Goal: Task Accomplishment & Management: Manage account settings

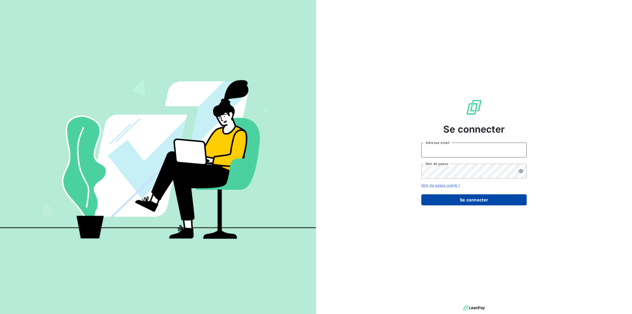
type input "[EMAIL_ADDRESS][DOMAIN_NAME]"
click at [466, 199] on button "Se connecter" at bounding box center [473, 199] width 105 height 11
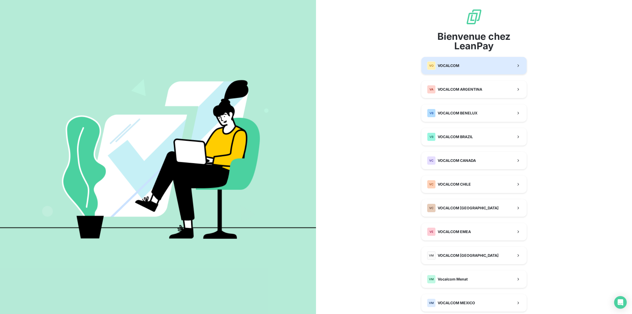
click at [441, 67] on span "VOCALCOM" at bounding box center [449, 65] width 22 height 5
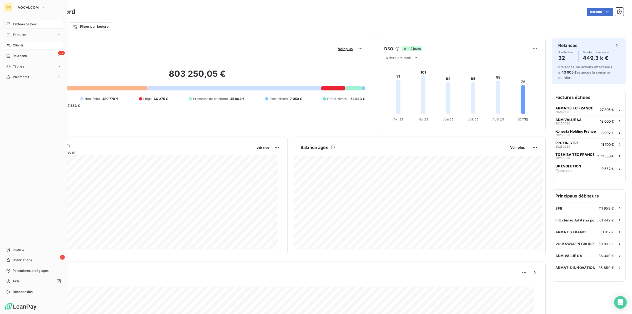
click at [16, 45] on span "Clients" at bounding box center [18, 45] width 11 height 5
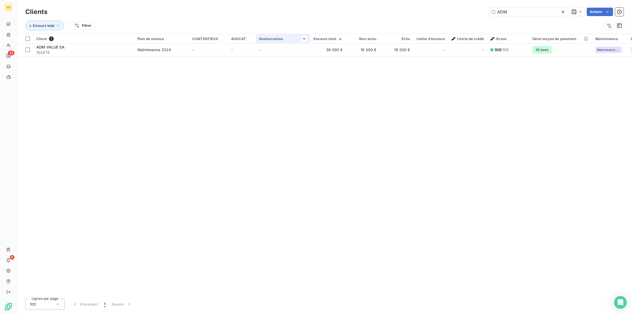
type input "ADM"
click at [279, 43] on div at bounding box center [283, 43] width 55 height 0
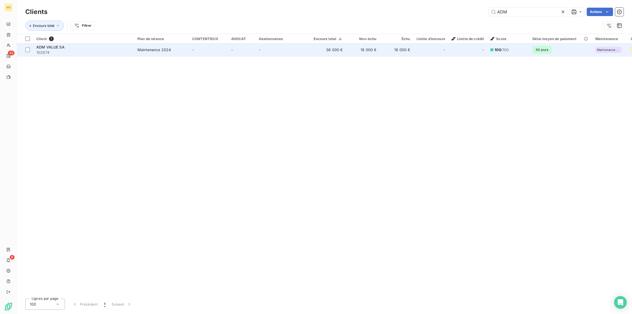
click at [281, 52] on td "-" at bounding box center [283, 49] width 55 height 13
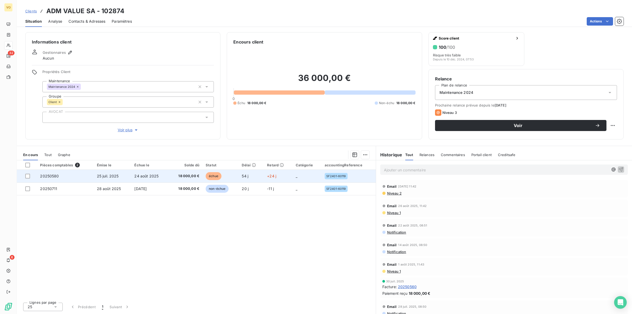
click at [148, 176] on span "24 août 2025" at bounding box center [146, 176] width 24 height 4
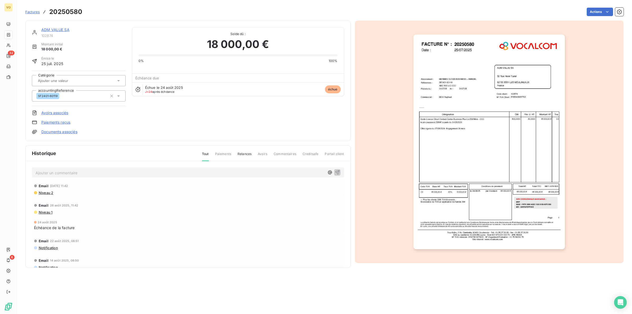
click at [440, 135] on img "button" at bounding box center [488, 142] width 151 height 214
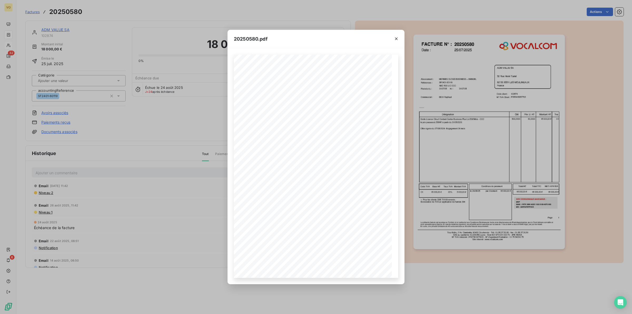
drag, startPoint x: 394, startPoint y: 38, endPoint x: 357, endPoint y: 48, distance: 38.7
click at [395, 38] on icon "button" at bounding box center [396, 38] width 5 height 5
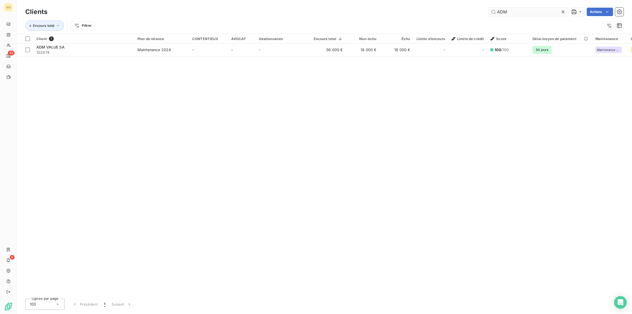
click at [504, 11] on input "ADM" at bounding box center [528, 12] width 79 height 8
drag, startPoint x: 509, startPoint y: 10, endPoint x: 489, endPoint y: 10, distance: 20.3
click at [489, 11] on input "ADM" at bounding box center [528, 12] width 79 height 8
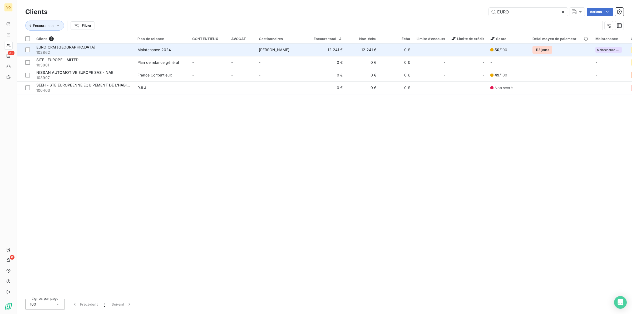
type input "EURO"
click at [110, 51] on span "102862" at bounding box center [83, 52] width 95 height 5
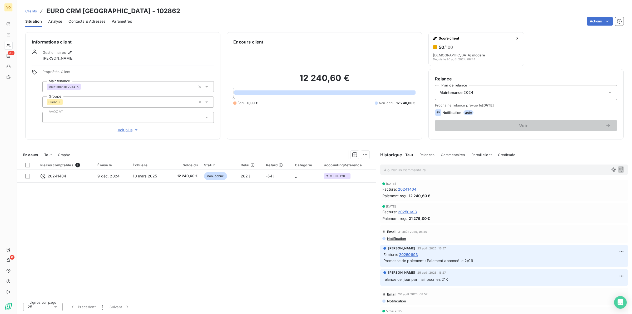
click at [227, 233] on div "Pièces comptables 1 Émise le Échue le Solde dû Statut Délai Retard Catégorie ac…" at bounding box center [196, 229] width 359 height 138
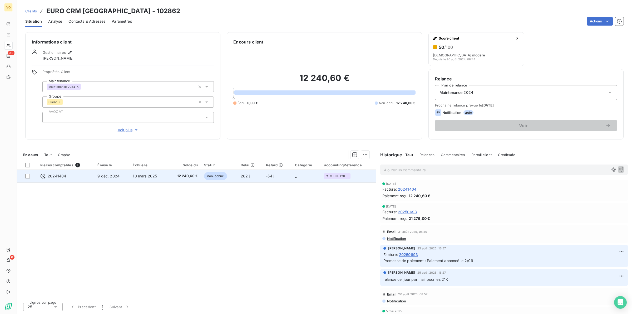
click at [171, 173] on span "12 240,60 €" at bounding box center [184, 175] width 27 height 5
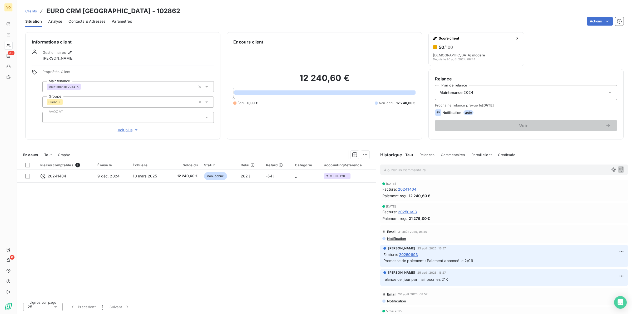
click at [411, 210] on span "20250693" at bounding box center [407, 212] width 19 height 6
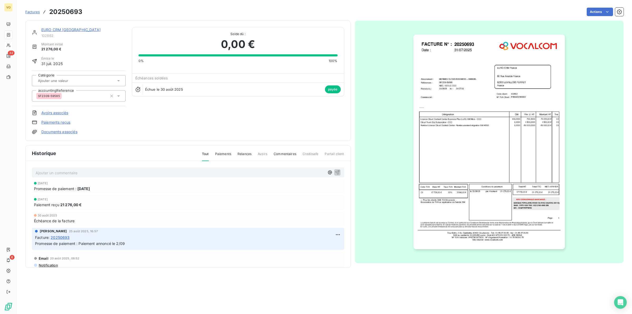
click at [447, 168] on img "button" at bounding box center [488, 142] width 151 height 214
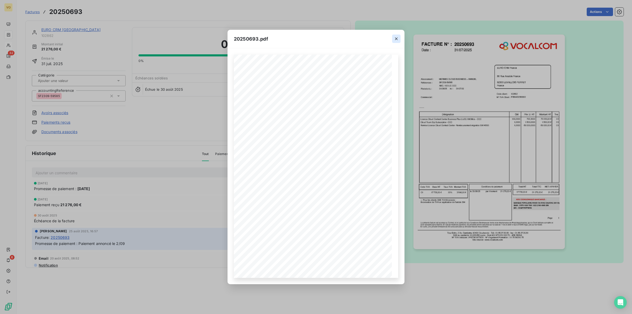
click at [397, 37] on icon "button" at bounding box center [396, 38] width 5 height 5
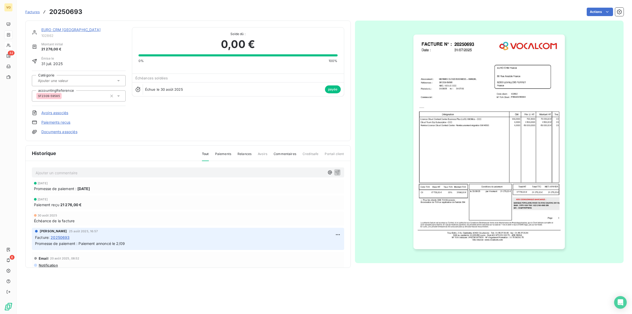
click at [445, 157] on img "button" at bounding box center [488, 142] width 151 height 214
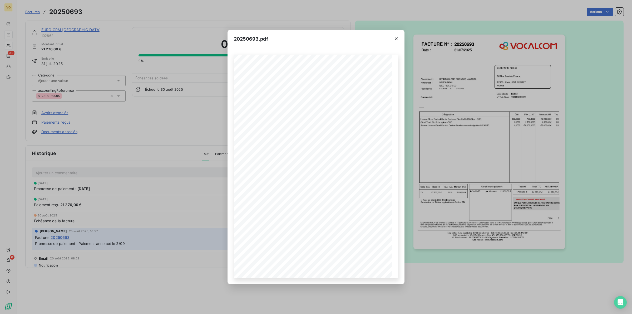
click at [167, 114] on div "20250693.pdf Références : FACTURE N° : EURO CRM [GEOGRAPHIC_DATA] [STREET_ADDRE…" at bounding box center [316, 157] width 632 height 314
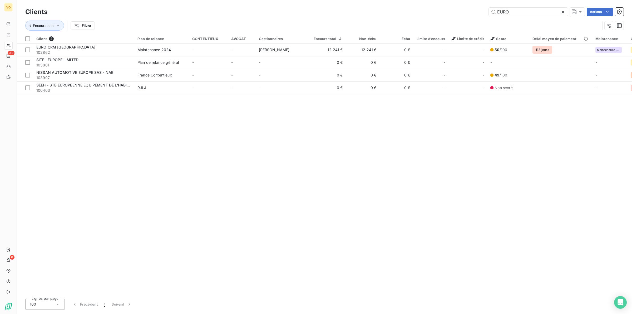
drag, startPoint x: 515, startPoint y: 12, endPoint x: 471, endPoint y: 9, distance: 44.6
click at [471, 9] on div "EURO Actions" at bounding box center [339, 12] width 570 height 8
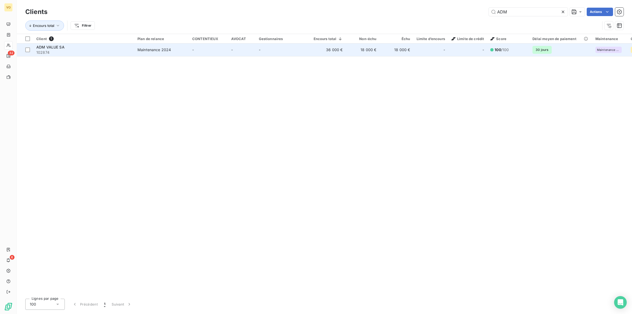
type input "ADM"
click at [253, 48] on td "-" at bounding box center [242, 49] width 28 height 13
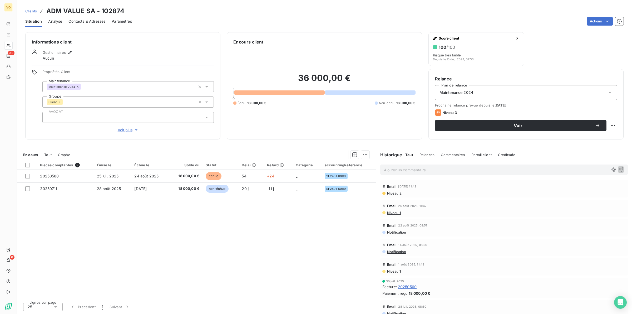
click at [310, 206] on div "Pièces comptables 2 Émise le Échue le Solde dû Statut Délai Retard Catégorie ac…" at bounding box center [196, 229] width 359 height 138
